Goal: Transaction & Acquisition: Purchase product/service

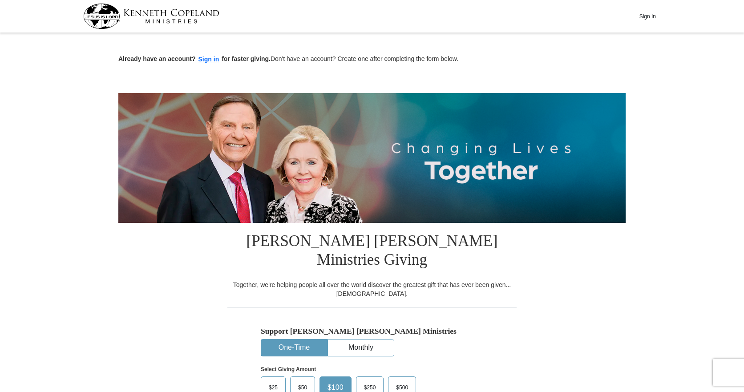
scroll to position [89, 0]
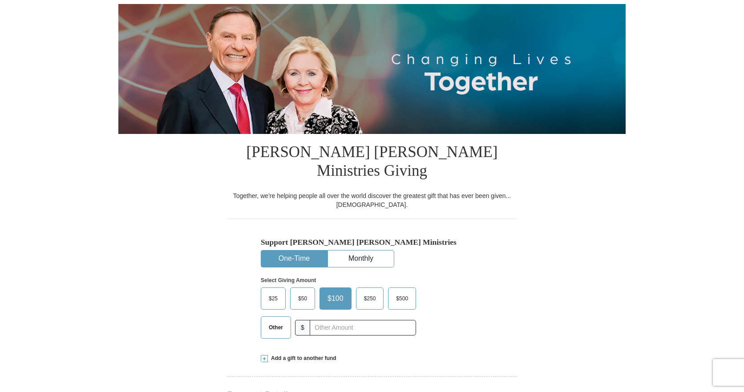
click at [284, 321] on span "Other" at bounding box center [275, 327] width 23 height 13
click at [0, 0] on input "Other" at bounding box center [0, 0] width 0 height 0
click at [347, 320] on input "text" at bounding box center [362, 328] width 99 height 16
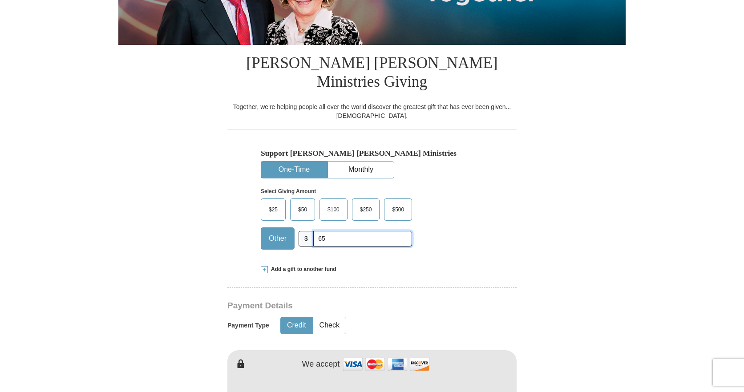
type input "65"
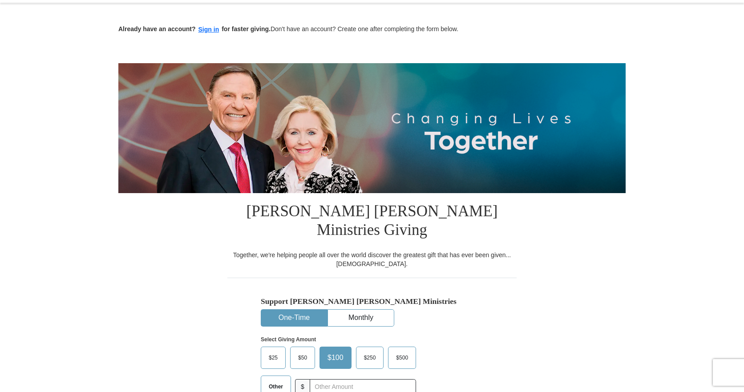
scroll to position [133, 0]
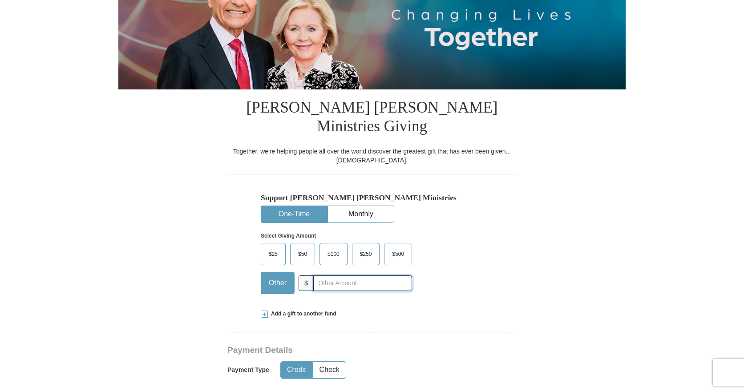
click at [341, 275] on input "text" at bounding box center [362, 283] width 99 height 16
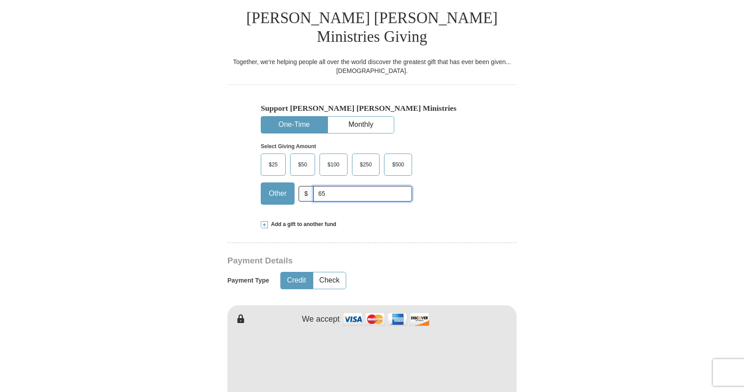
scroll to position [311, 0]
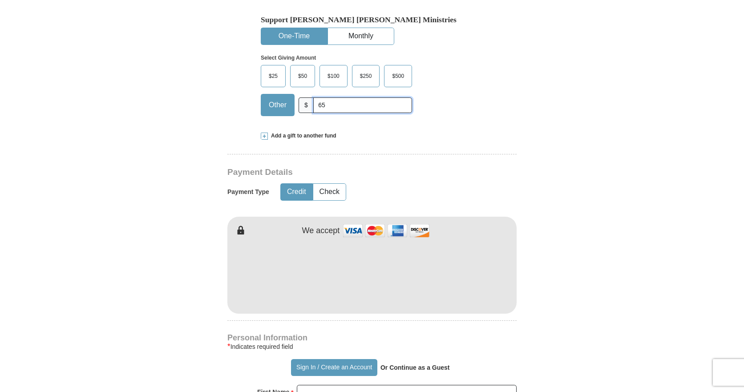
type input "65"
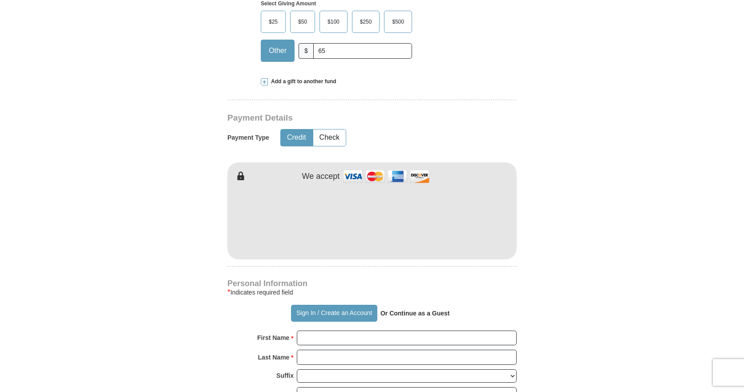
scroll to position [445, 0]
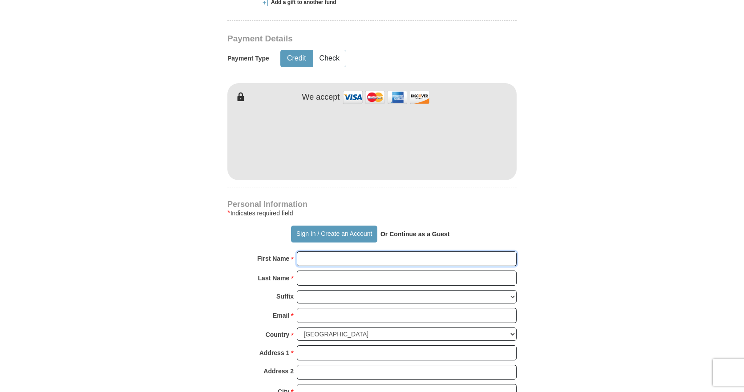
click at [323, 251] on input "First Name *" at bounding box center [407, 258] width 220 height 15
type input "l"
type input "[PERSON_NAME]"
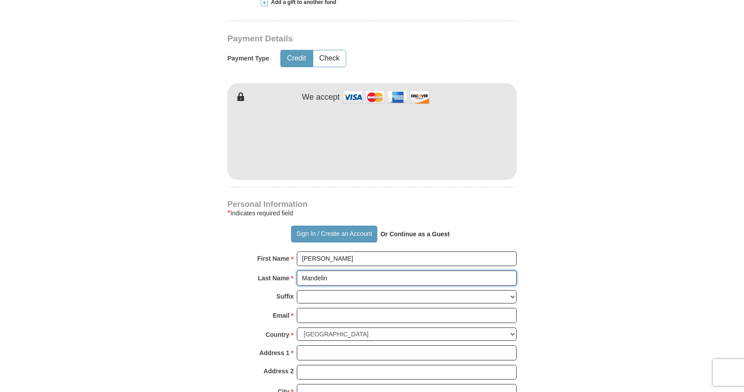
type input "Mandelin"
click at [339, 308] on div "Email * Please enter Email The email address you have entered is not valid." at bounding box center [371, 318] width 289 height 20
click at [345, 308] on input "Email *" at bounding box center [407, 315] width 220 height 15
type input "L"
type input "[EMAIL_ADDRESS][DOMAIN_NAME]"
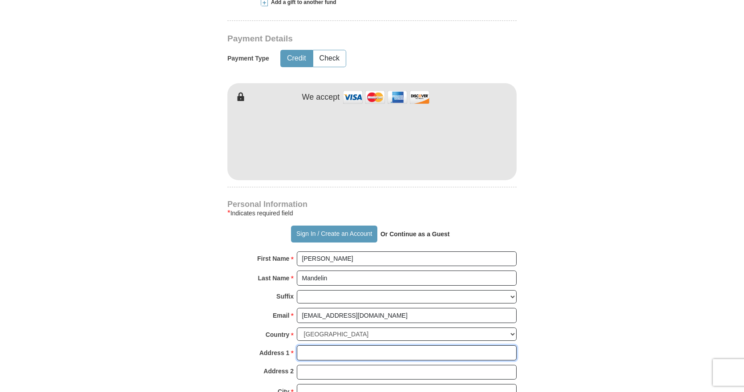
click at [335, 345] on input "Address 1 *" at bounding box center [407, 352] width 220 height 15
type input "[STREET_ADDRESS]"
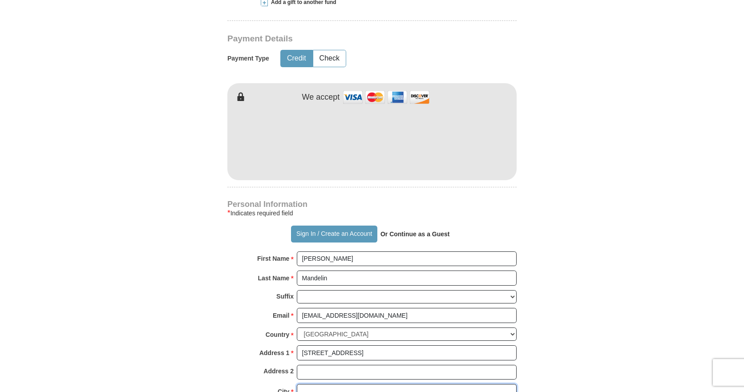
click at [355, 384] on input "City *" at bounding box center [407, 391] width 220 height 15
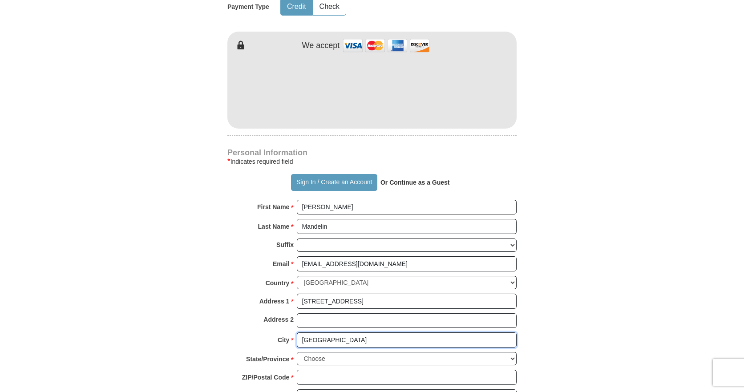
scroll to position [534, 0]
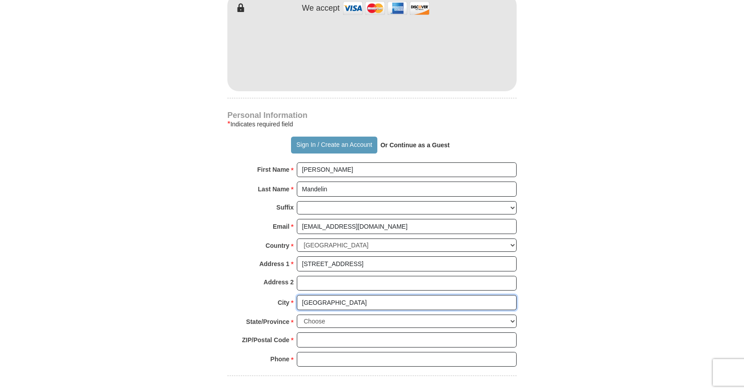
type input "[GEOGRAPHIC_DATA]"
click at [514, 314] on select "Choose [US_STATE] [US_STATE] [US_STATE] [US_STATE] [US_STATE] Armed Forces Amer…" at bounding box center [407, 321] width 220 height 14
select select "WI"
click at [297, 314] on select "Choose [US_STATE] [US_STATE] [US_STATE] [US_STATE] [US_STATE] Armed Forces Amer…" at bounding box center [407, 321] width 220 height 14
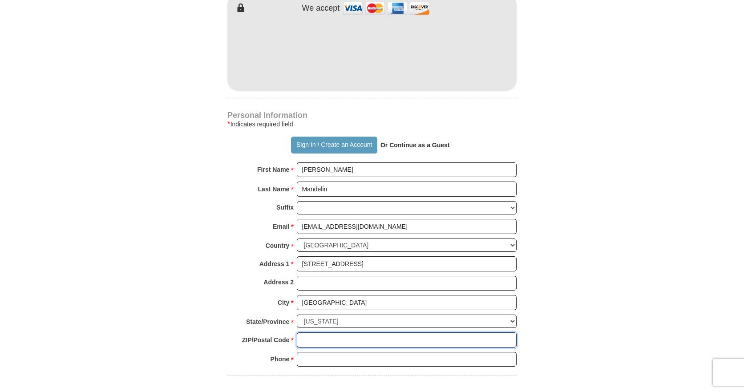
click at [353, 332] on input "ZIP/Postal Code *" at bounding box center [407, 339] width 220 height 15
type input "53233"
click at [350, 352] on input "Phone * *" at bounding box center [407, 359] width 220 height 15
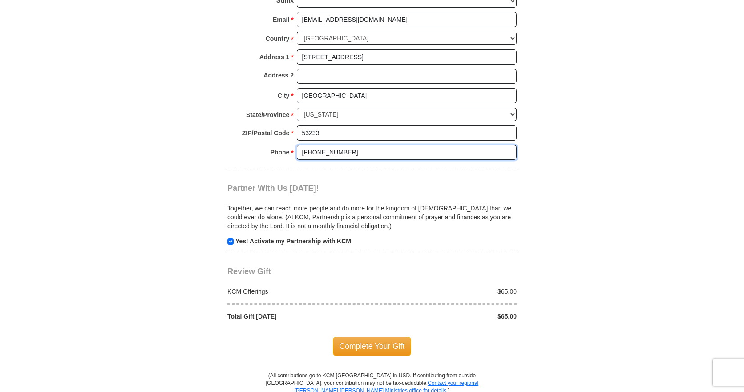
scroll to position [801, 0]
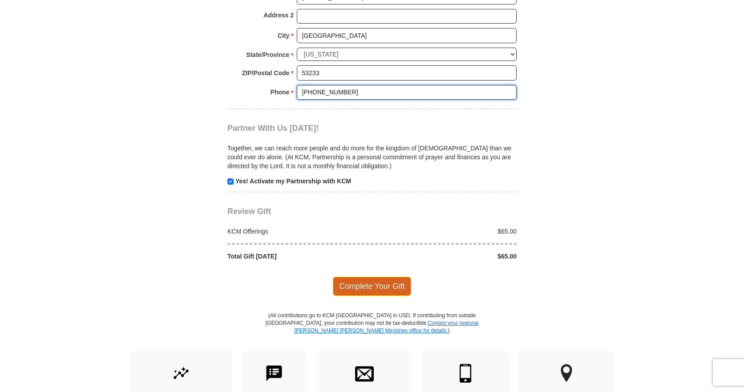
type input "[PHONE_NUMBER]"
click at [376, 277] on span "Complete Your Gift" at bounding box center [372, 286] width 79 height 19
